Goal: Contribute content

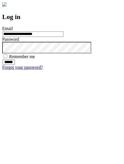
type input "**********"
click at [15, 65] on input "******" at bounding box center [8, 63] width 13 height 6
